Goal: Task Accomplishment & Management: Manage account settings

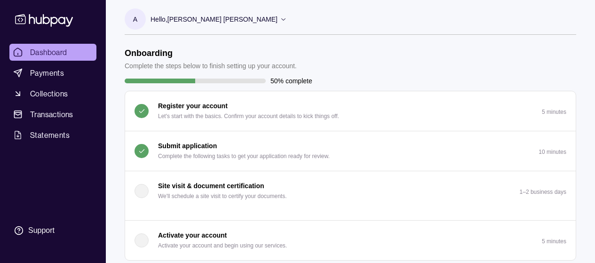
scroll to position [12, 0]
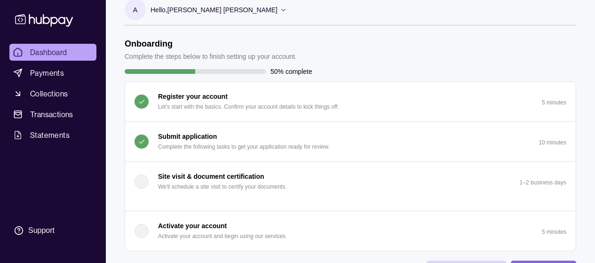
click at [249, 140] on div "Submit application Complete the following tasks to get your application ready f…" at bounding box center [244, 141] width 172 height 21
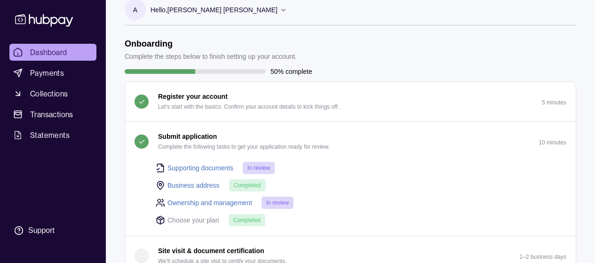
click at [249, 140] on div "Submit application Complete the following tasks to get your application ready f…" at bounding box center [244, 141] width 172 height 21
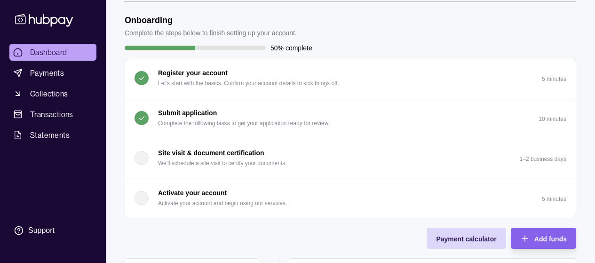
scroll to position [38, 0]
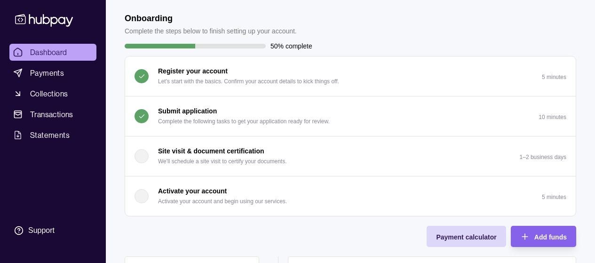
click at [266, 112] on div "Submit application Complete the following tasks to get your application ready f…" at bounding box center [244, 116] width 172 height 21
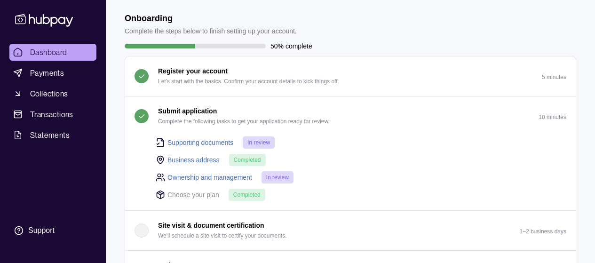
click at [266, 112] on div "Submit application Complete the following tasks to get your application ready f…" at bounding box center [244, 116] width 172 height 21
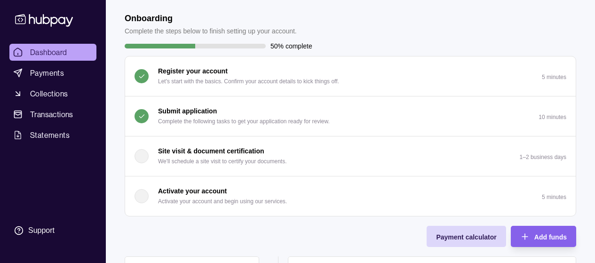
click at [266, 104] on button "Submit application Complete the following tasks to get your application ready f…" at bounding box center [350, 117] width 451 height 40
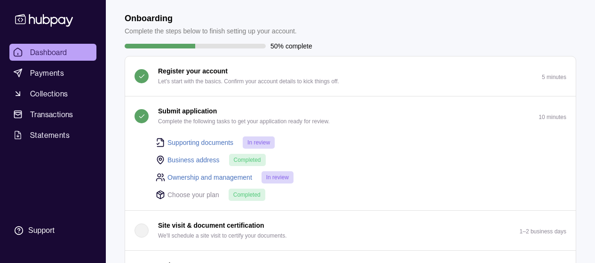
click at [266, 104] on button "Submit application Complete the following tasks to get your application ready f…" at bounding box center [350, 117] width 451 height 40
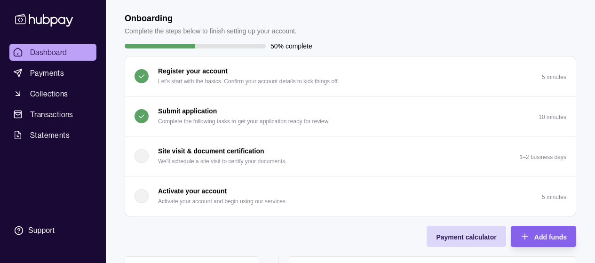
drag, startPoint x: 266, startPoint y: 104, endPoint x: 248, endPoint y: 112, distance: 19.4
click at [248, 112] on div "Submit application Complete the following tasks to get your application ready f…" at bounding box center [244, 116] width 172 height 21
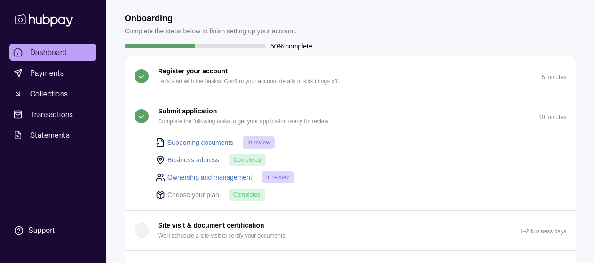
click at [248, 112] on div "Submit application Complete the following tasks to get your application ready f…" at bounding box center [244, 116] width 172 height 21
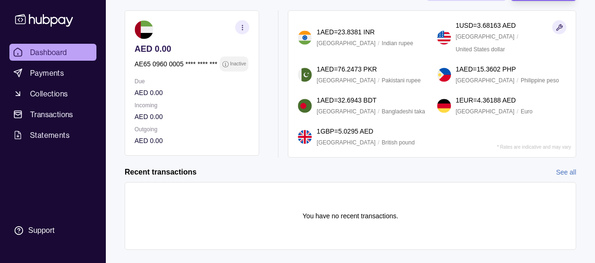
scroll to position [299, 0]
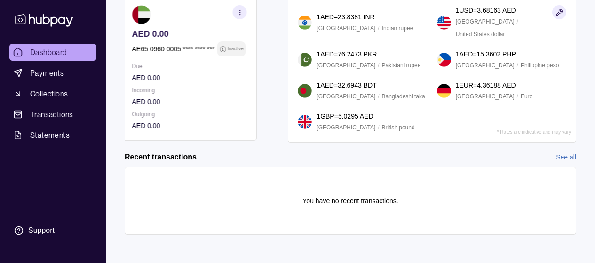
click at [136, 47] on p "AE65 0960 0005 **** **** ***" at bounding box center [173, 49] width 83 height 10
click at [154, 49] on p "AE65 0960 0005 **** **** ***" at bounding box center [176, 49] width 83 height 10
click at [198, 54] on div "AE65 0960 0005 **** **** *** Inactive" at bounding box center [192, 48] width 115 height 15
click at [244, 15] on icon "button" at bounding box center [242, 12] width 7 height 7
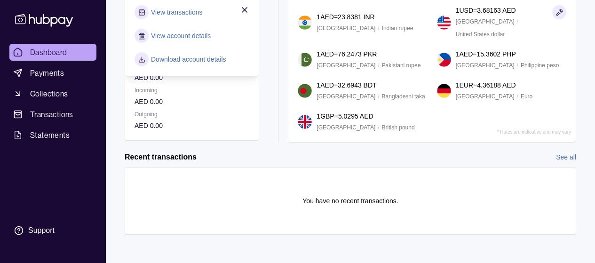
click at [199, 37] on link "View account details" at bounding box center [181, 36] width 60 height 10
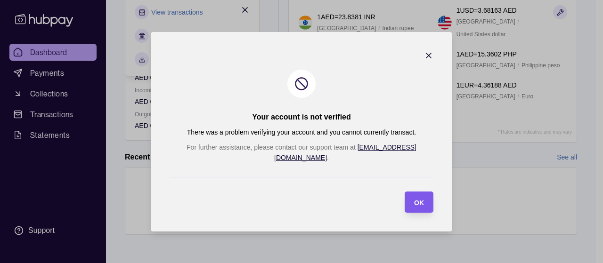
click at [414, 199] on span "OK" at bounding box center [419, 203] width 10 height 8
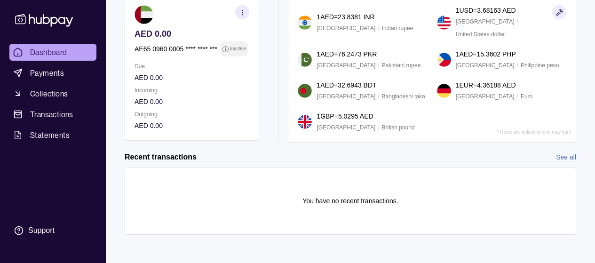
click at [167, 48] on p "AE65 0960 0005 **** **** ***" at bounding box center [176, 49] width 83 height 10
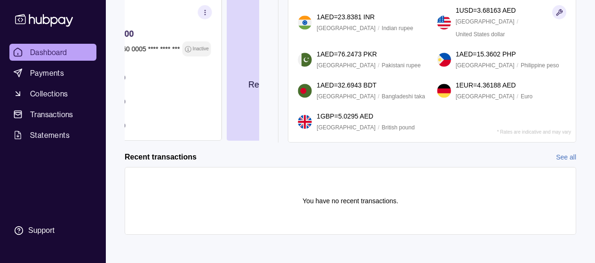
click at [185, 60] on section "AED 0.00 AE65 0960 0005 **** **** *** Inactive Due AED 0.00 Incoming AED 0.00 O…" at bounding box center [155, 67] width 135 height 145
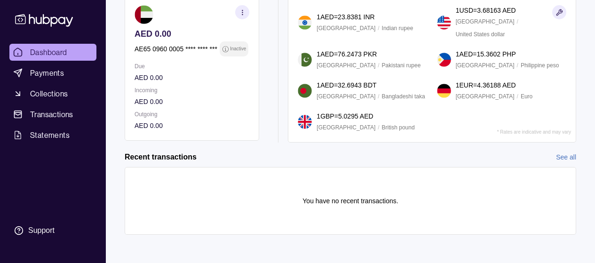
click at [242, 9] on icon "button" at bounding box center [242, 12] width 7 height 7
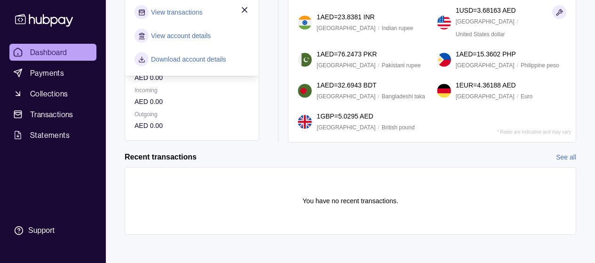
click at [245, 10] on icon "button" at bounding box center [244, 10] width 5 height 5
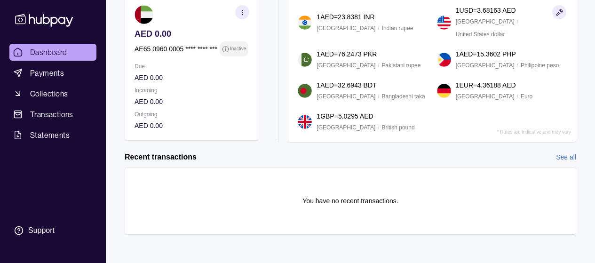
click at [244, 10] on icon "button" at bounding box center [242, 12] width 7 height 7
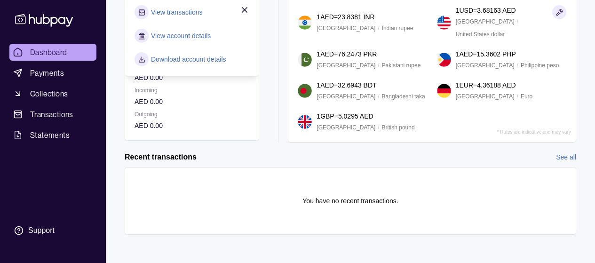
click at [244, 10] on icon "button" at bounding box center [244, 10] width 5 height 5
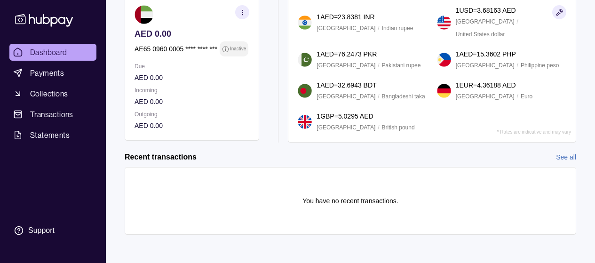
click at [244, 10] on icon "button" at bounding box center [242, 12] width 7 height 7
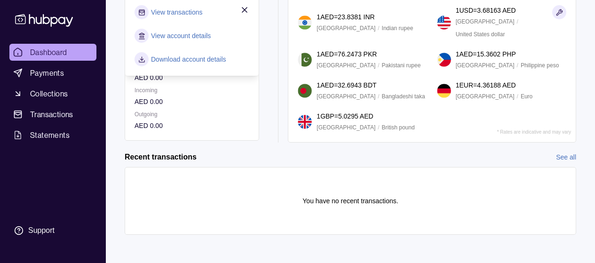
click at [248, 7] on icon "button" at bounding box center [244, 9] width 9 height 9
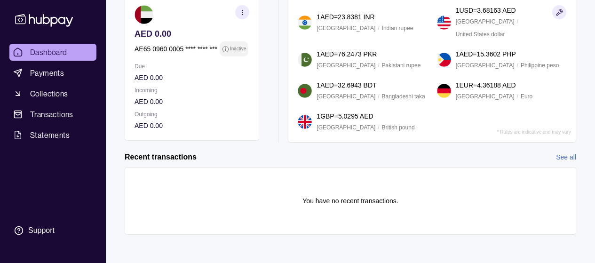
click at [248, 7] on button "button" at bounding box center [242, 12] width 14 height 14
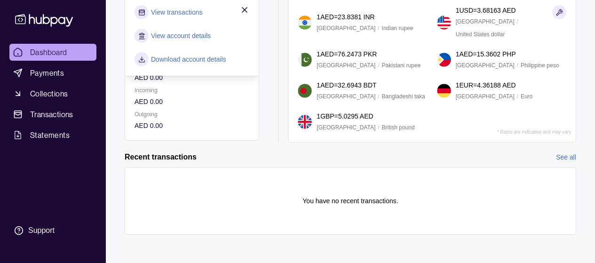
click at [246, 8] on icon "button" at bounding box center [244, 10] width 5 height 5
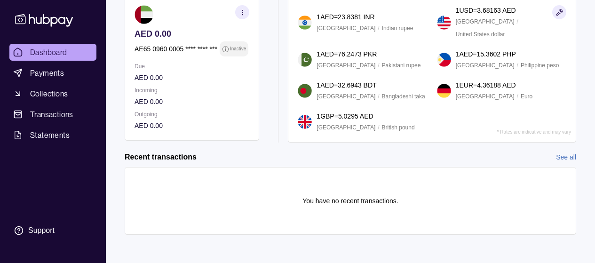
click at [246, 8] on section "button" at bounding box center [242, 12] width 14 height 14
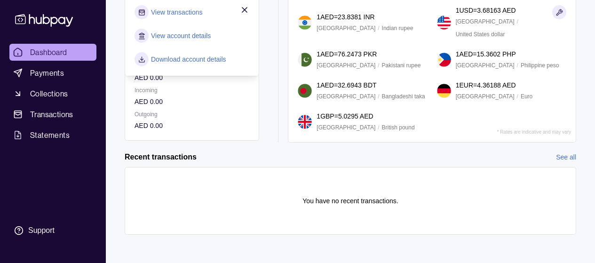
click at [246, 8] on icon "button" at bounding box center [244, 10] width 5 height 5
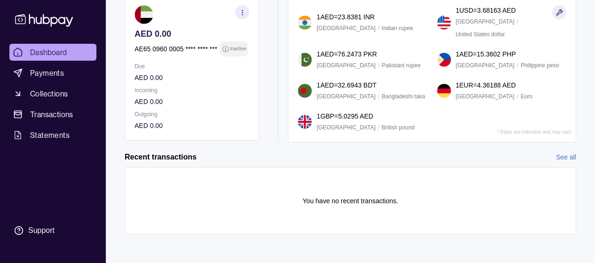
click at [246, 8] on section "button" at bounding box center [242, 12] width 14 height 14
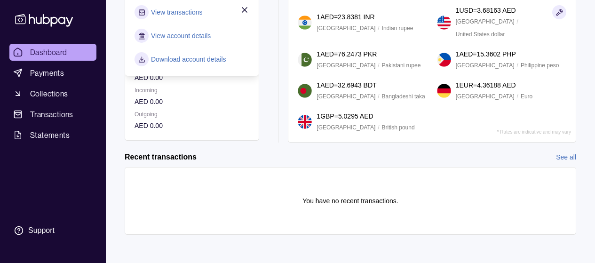
click at [246, 8] on icon "button" at bounding box center [244, 10] width 5 height 5
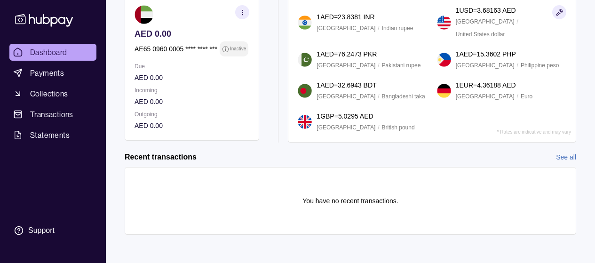
click at [246, 8] on section "button" at bounding box center [242, 12] width 14 height 14
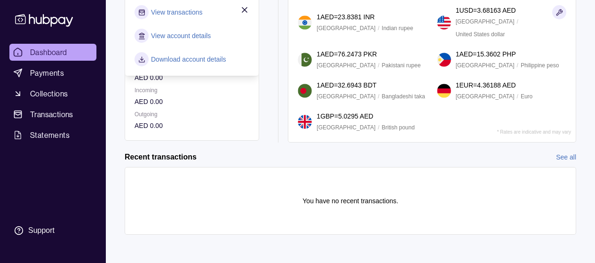
click at [246, 8] on icon "button" at bounding box center [244, 10] width 5 height 5
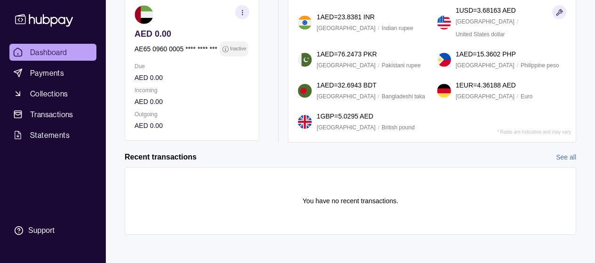
click at [246, 8] on section "button" at bounding box center [242, 12] width 14 height 14
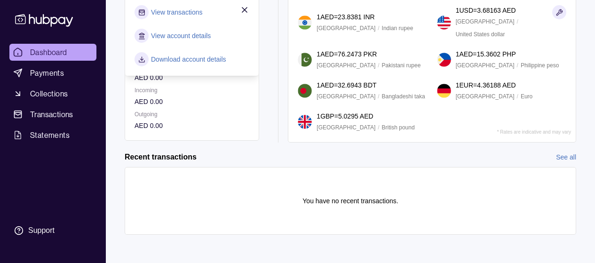
click at [246, 8] on icon "button" at bounding box center [244, 10] width 5 height 5
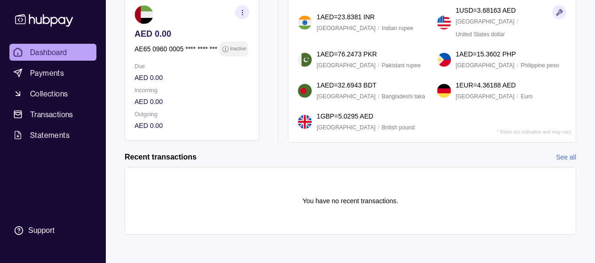
click at [246, 8] on section "button" at bounding box center [242, 12] width 14 height 14
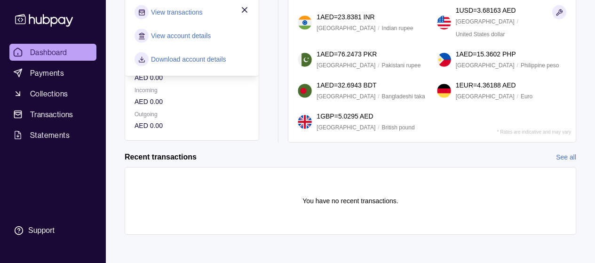
click at [246, 11] on icon "button" at bounding box center [244, 9] width 9 height 9
